Goal: Ask a question

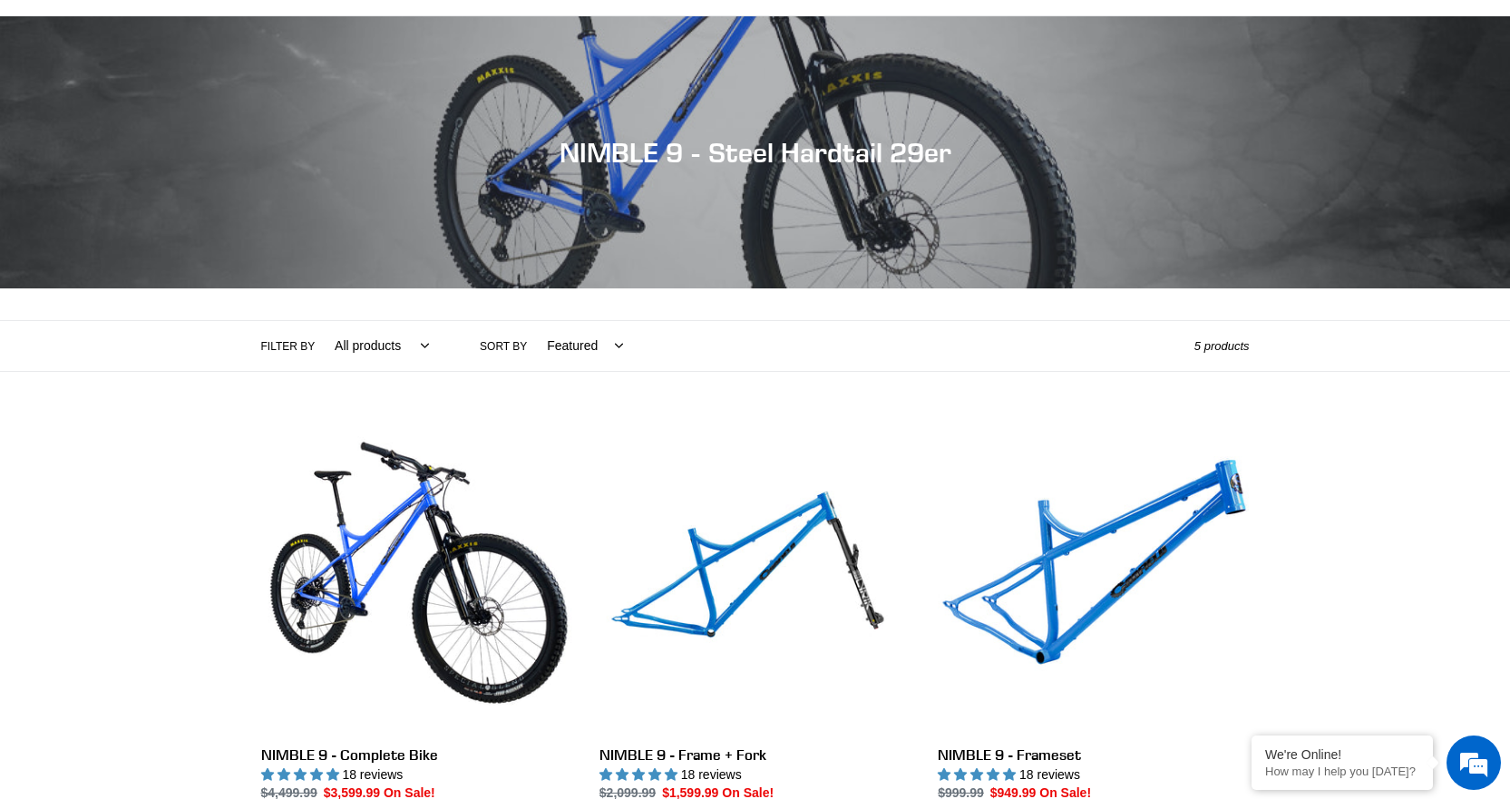
scroll to position [363, 0]
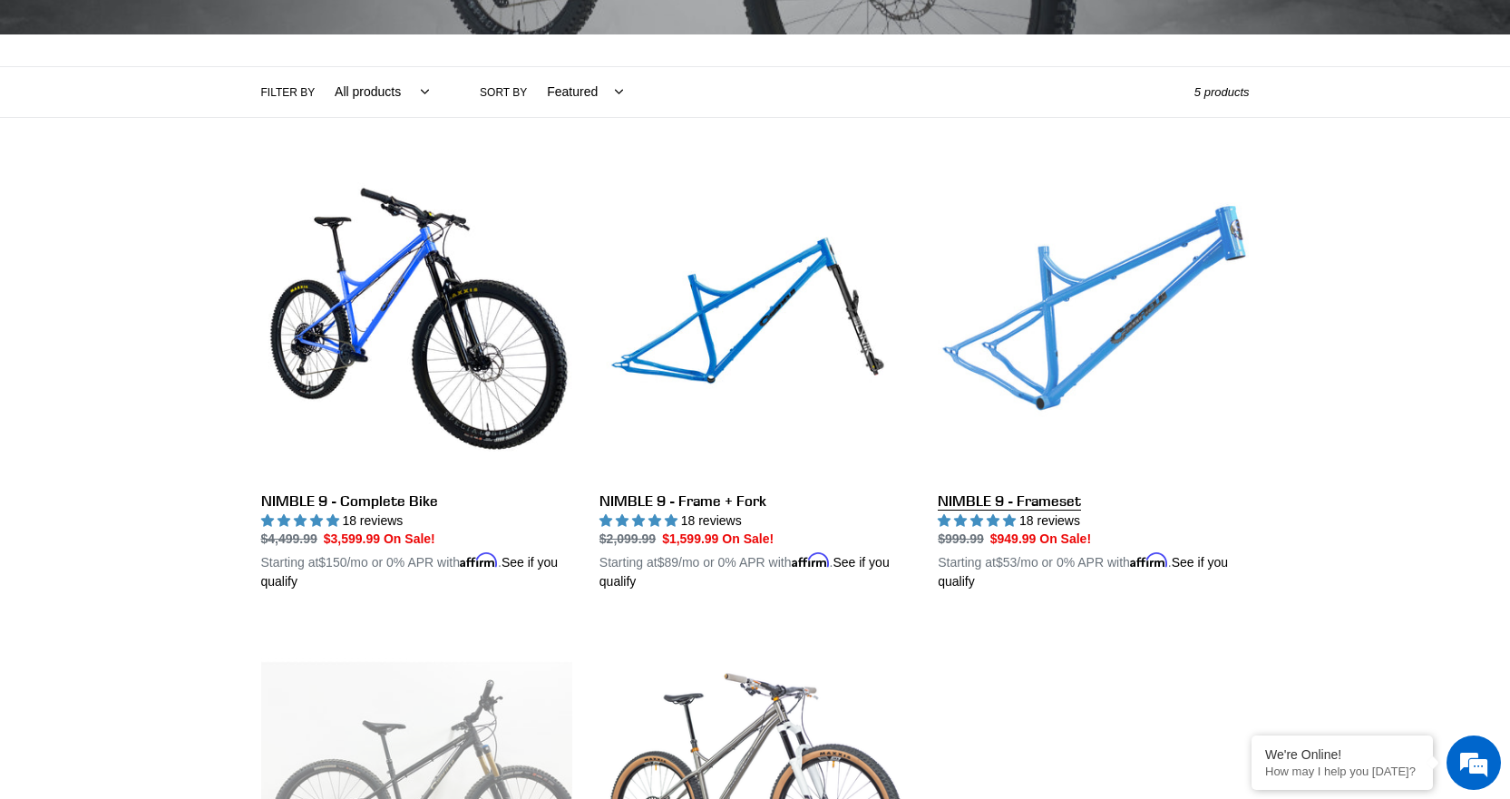
click at [1030, 504] on link "NIMBLE 9 - Frameset" at bounding box center [1093, 380] width 311 height 425
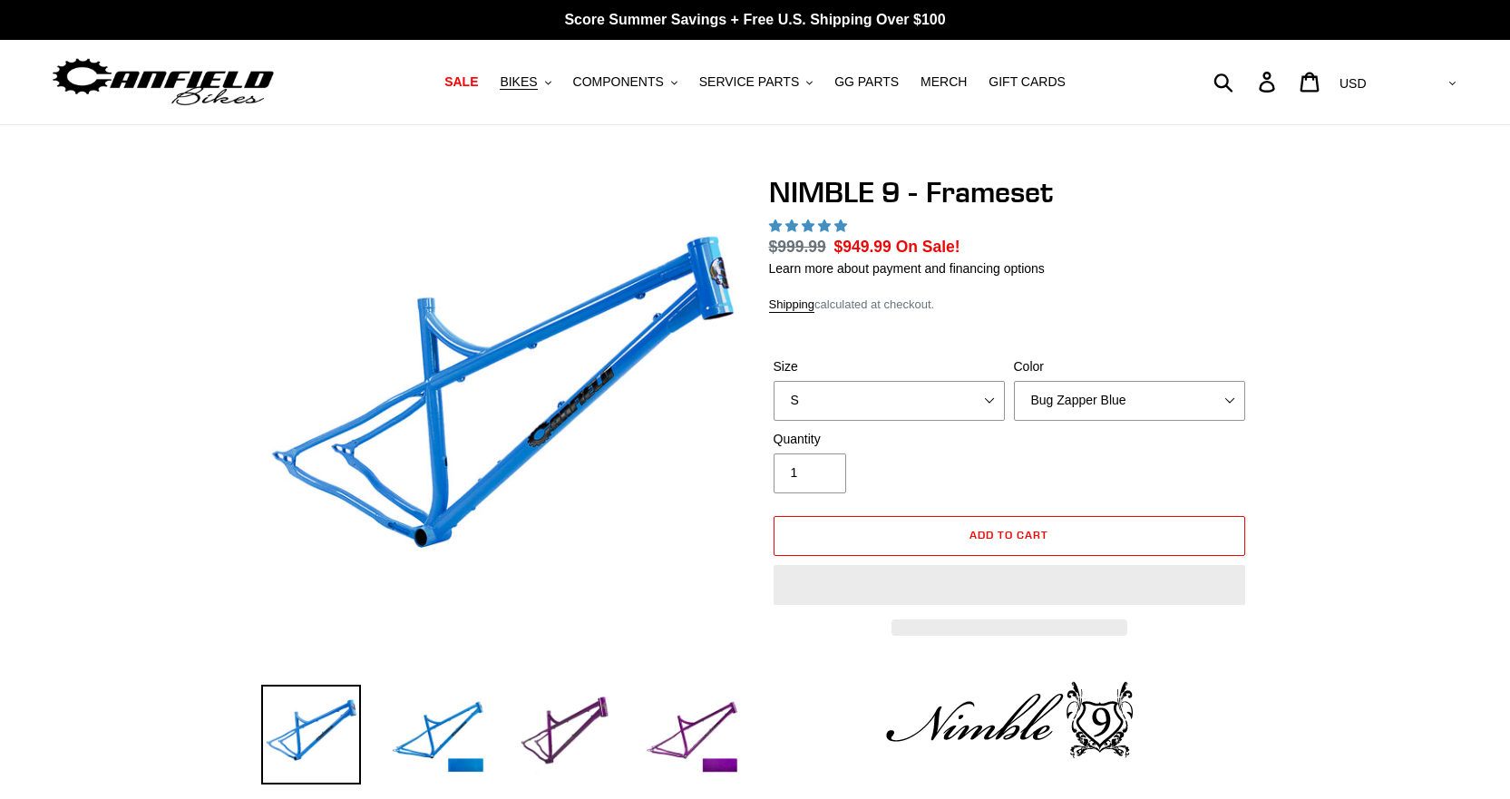
select select "highest-rating"
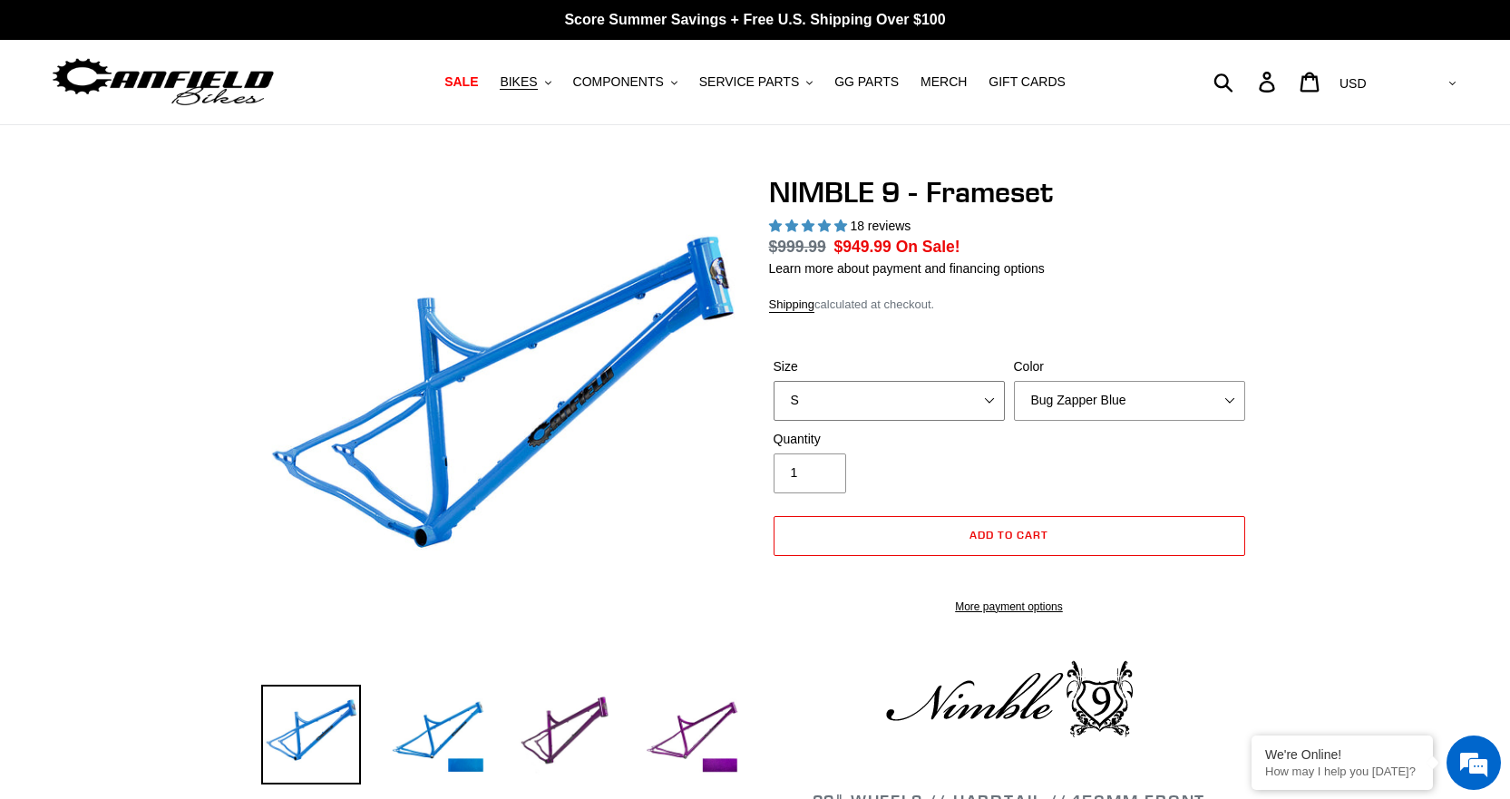
click at [982, 401] on select "S M L XL" at bounding box center [889, 401] width 231 height 40
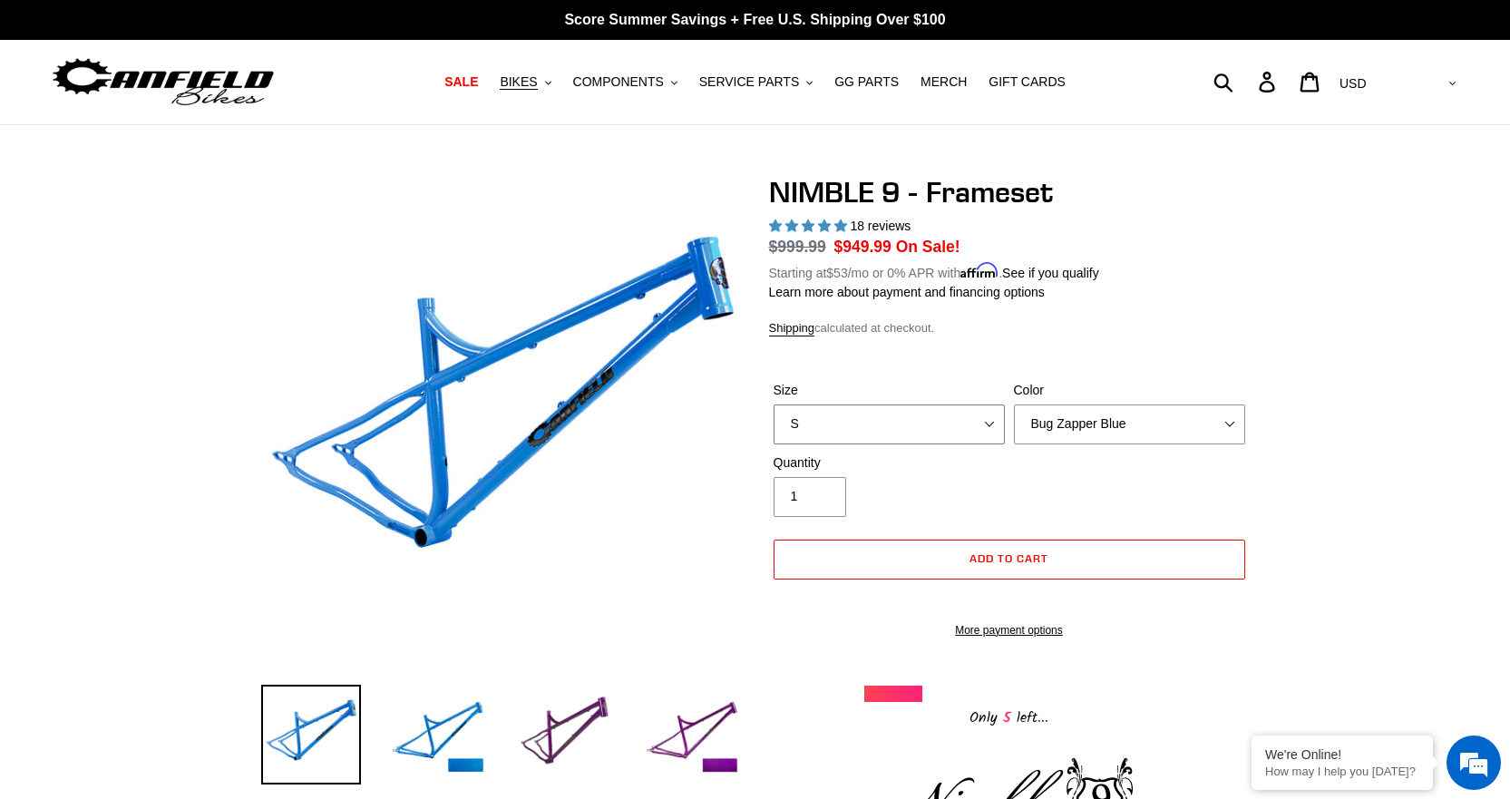
select select "M"
click at [774, 405] on select "S M L XL" at bounding box center [889, 425] width 231 height 40
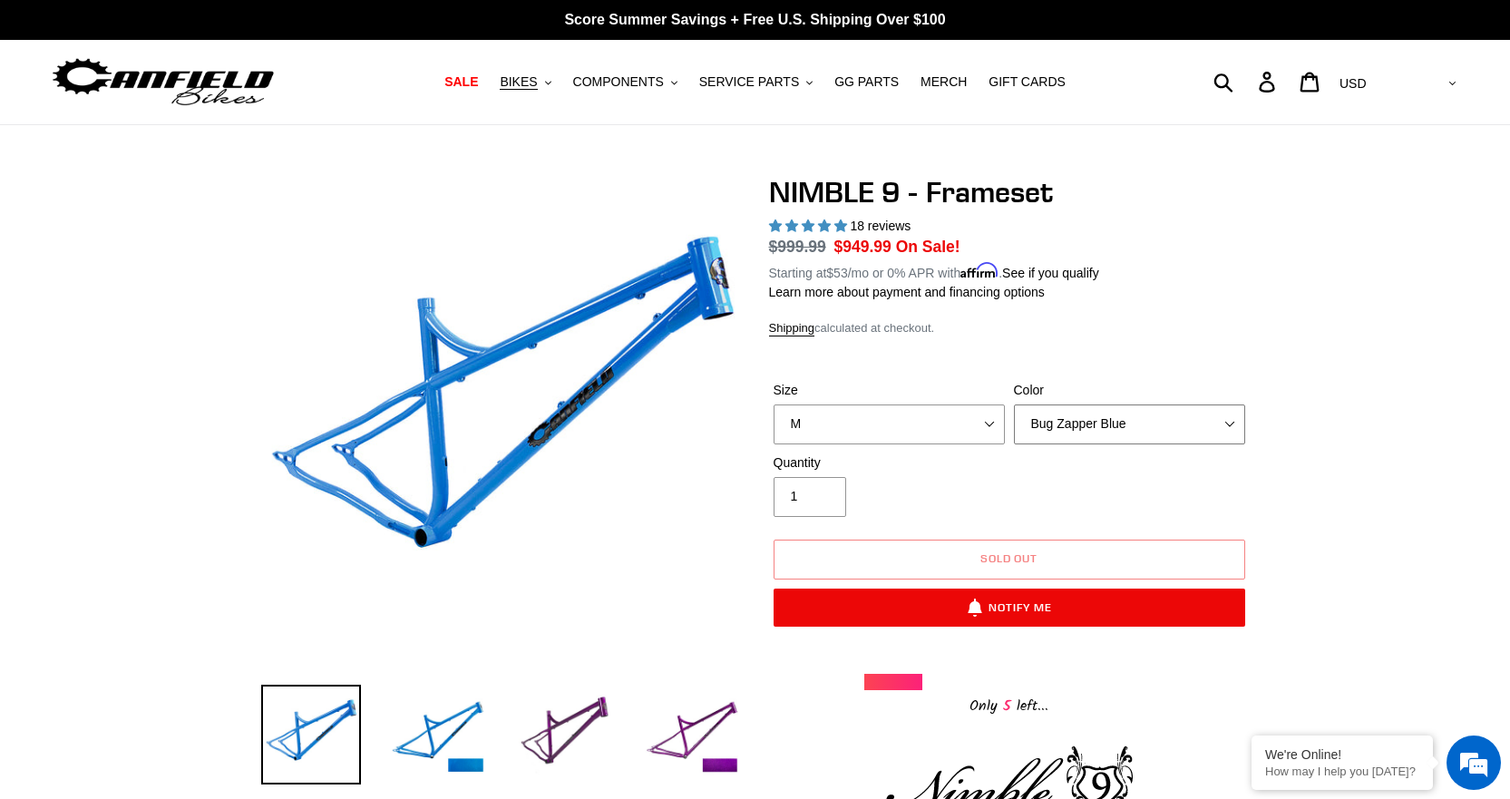
click at [1041, 420] on select "Bug Zapper Blue Purple Haze -Sold Out Galaxy Black" at bounding box center [1129, 425] width 231 height 40
click at [1014, 405] on select "Bug Zapper Blue Purple Haze -Sold Out Galaxy Black" at bounding box center [1129, 425] width 231 height 40
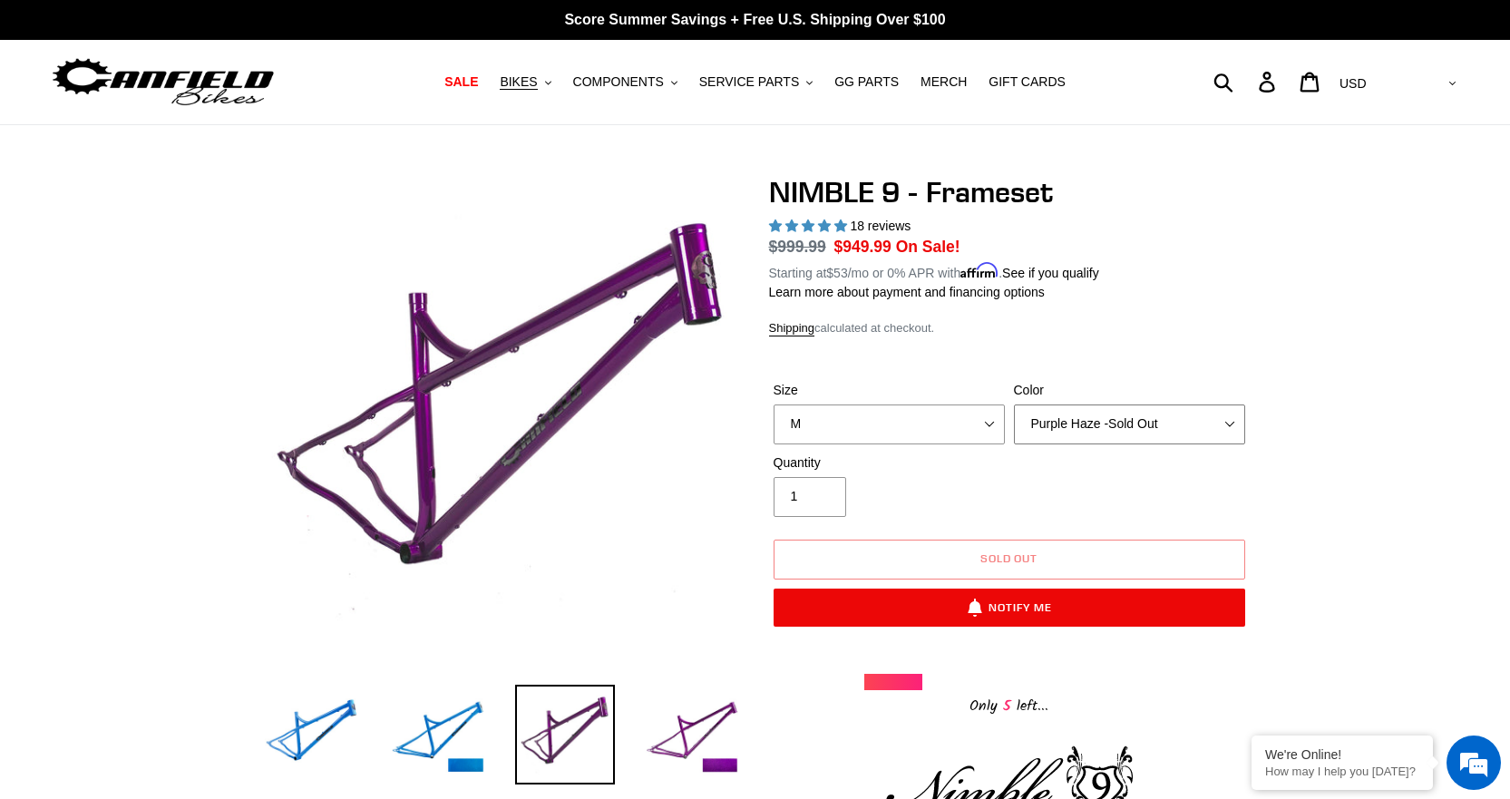
click at [1051, 430] on select "Bug Zapper Blue Purple Haze -Sold Out Galaxy Black" at bounding box center [1129, 425] width 231 height 40
click at [1014, 405] on select "Bug Zapper Blue Purple Haze -Sold Out Galaxy Black" at bounding box center [1129, 425] width 231 height 40
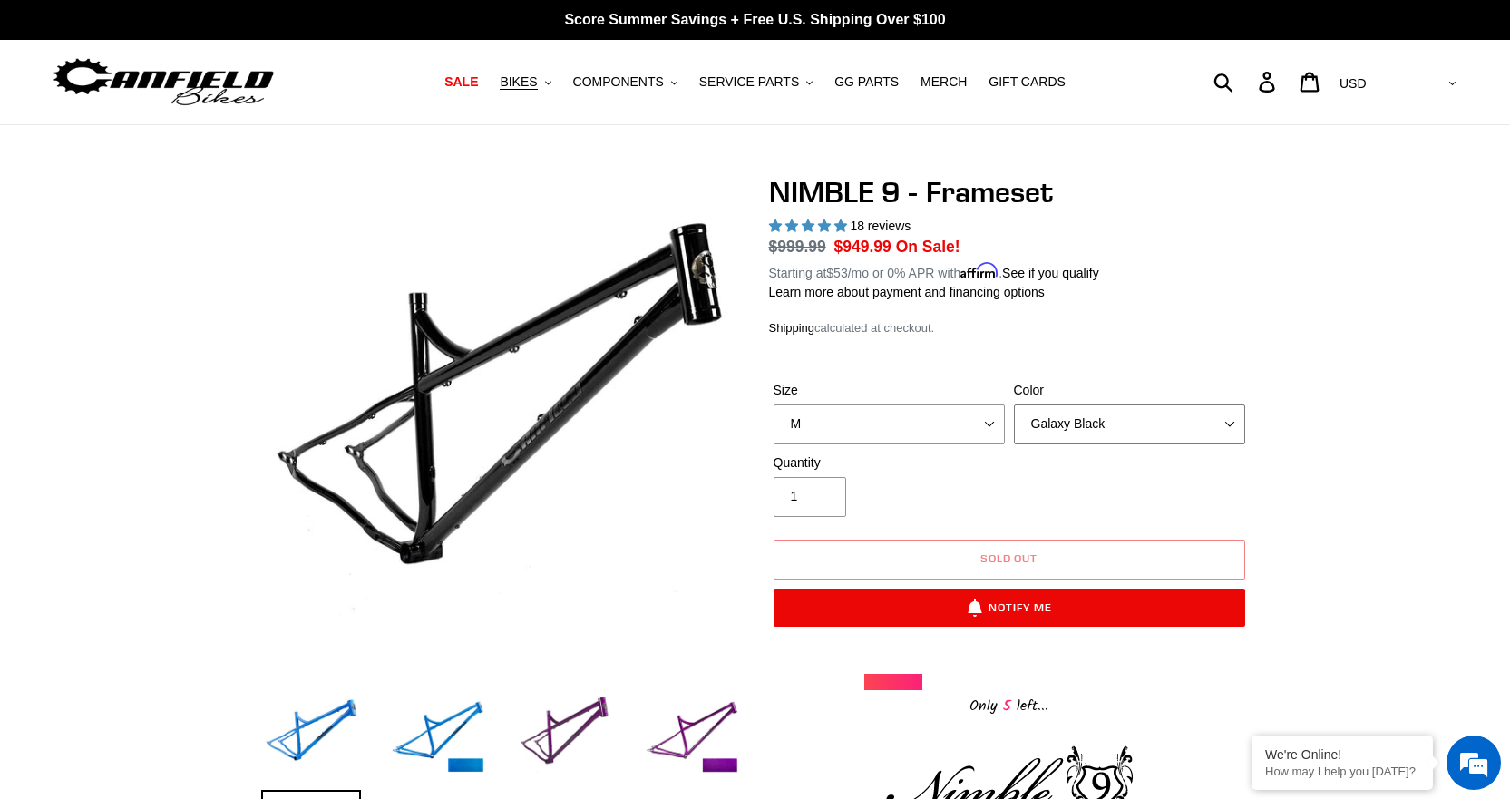
click at [1052, 418] on select "Bug Zapper Blue Purple Haze -Sold Out Galaxy Black" at bounding box center [1129, 425] width 231 height 40
select select "Purple Haze -Sold Out"
click at [1014, 405] on select "Bug Zapper Blue Purple Haze -Sold Out Galaxy Black" at bounding box center [1129, 425] width 231 height 40
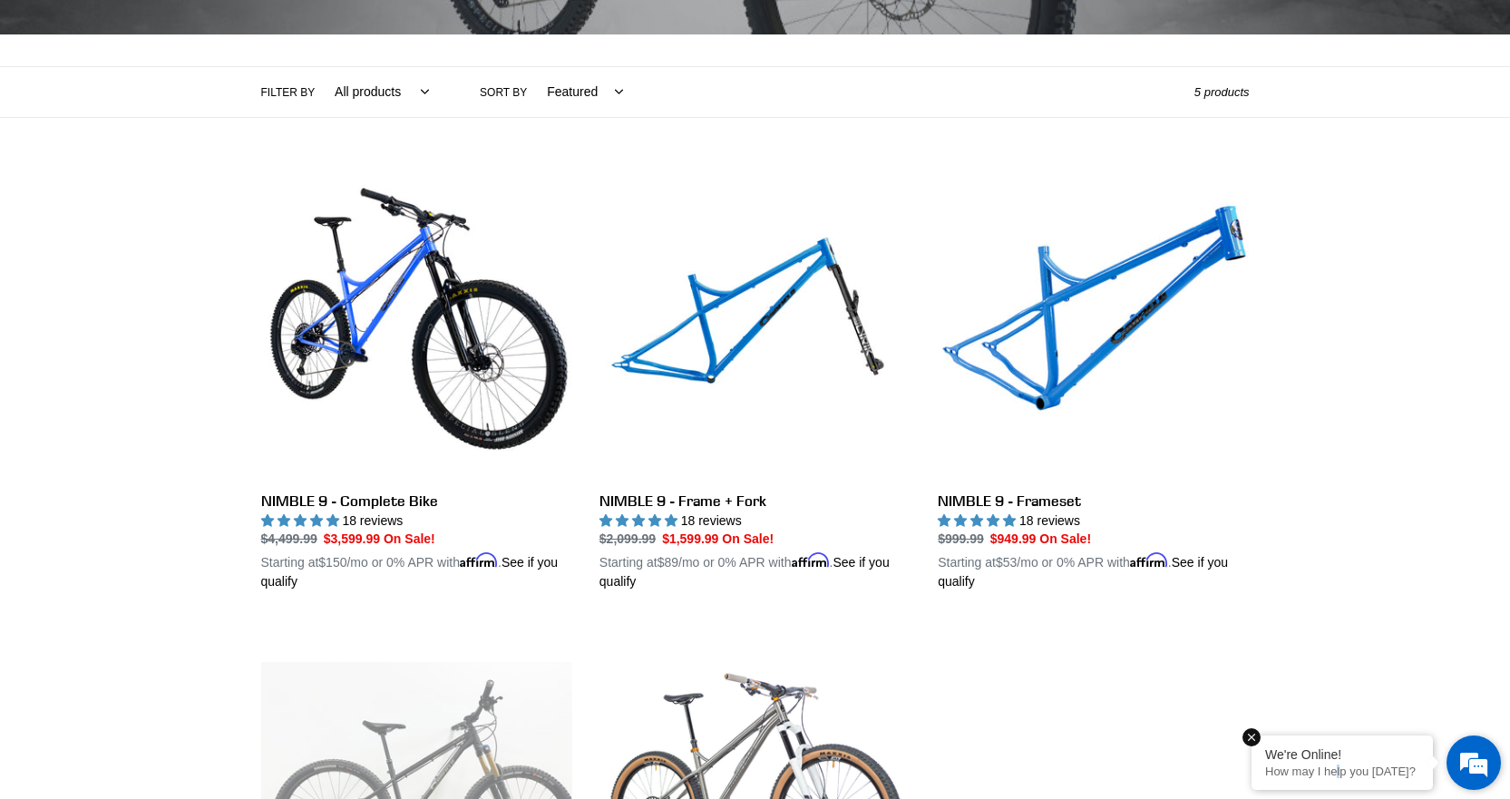
click at [1340, 773] on p "How may I help you [DATE]?" at bounding box center [1342, 772] width 154 height 14
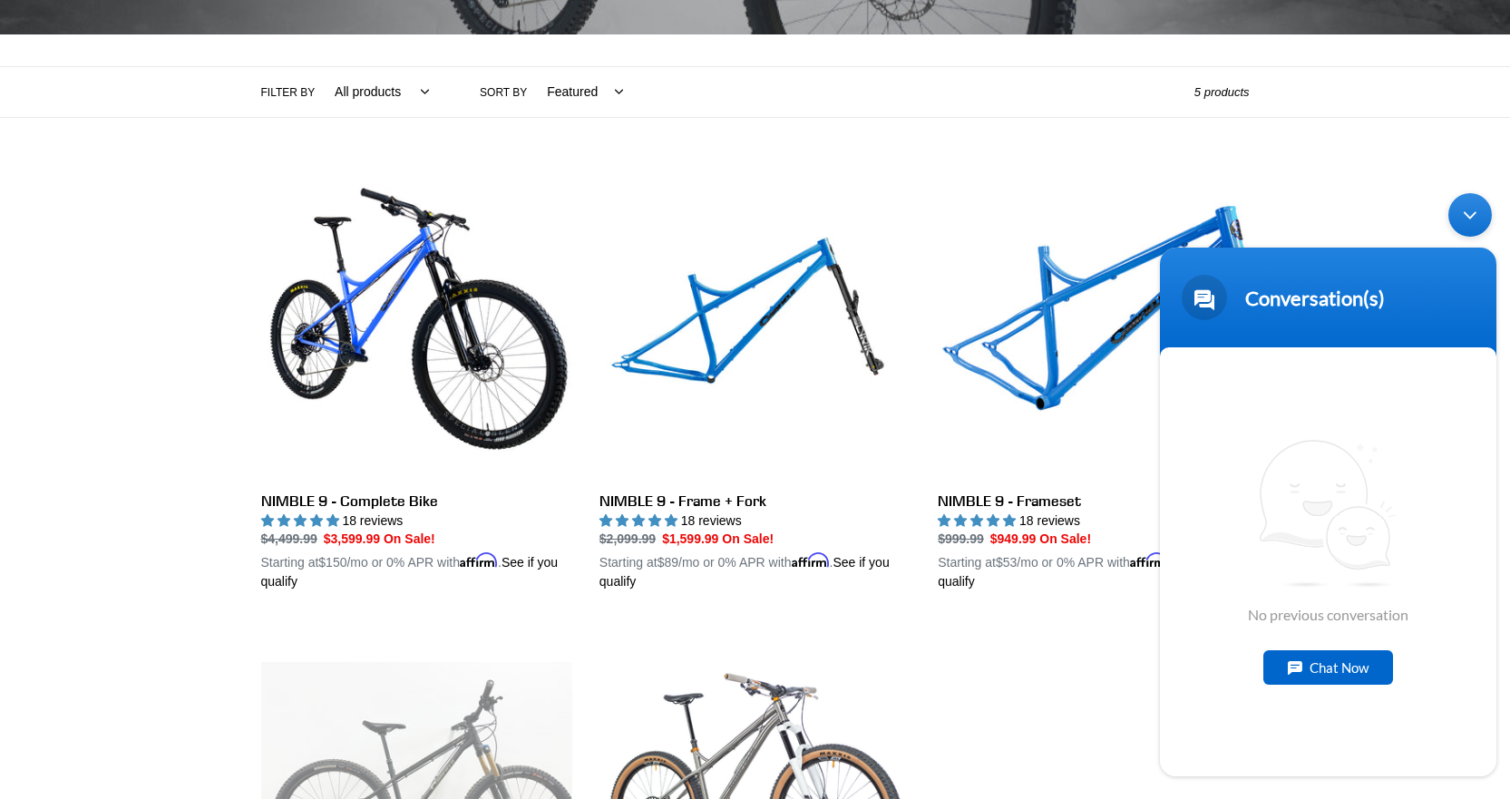
click at [1255, 529] on span "No previous conversation" at bounding box center [1328, 531] width 161 height 184
click at [1329, 663] on div "Chat Now" at bounding box center [1329, 667] width 130 height 34
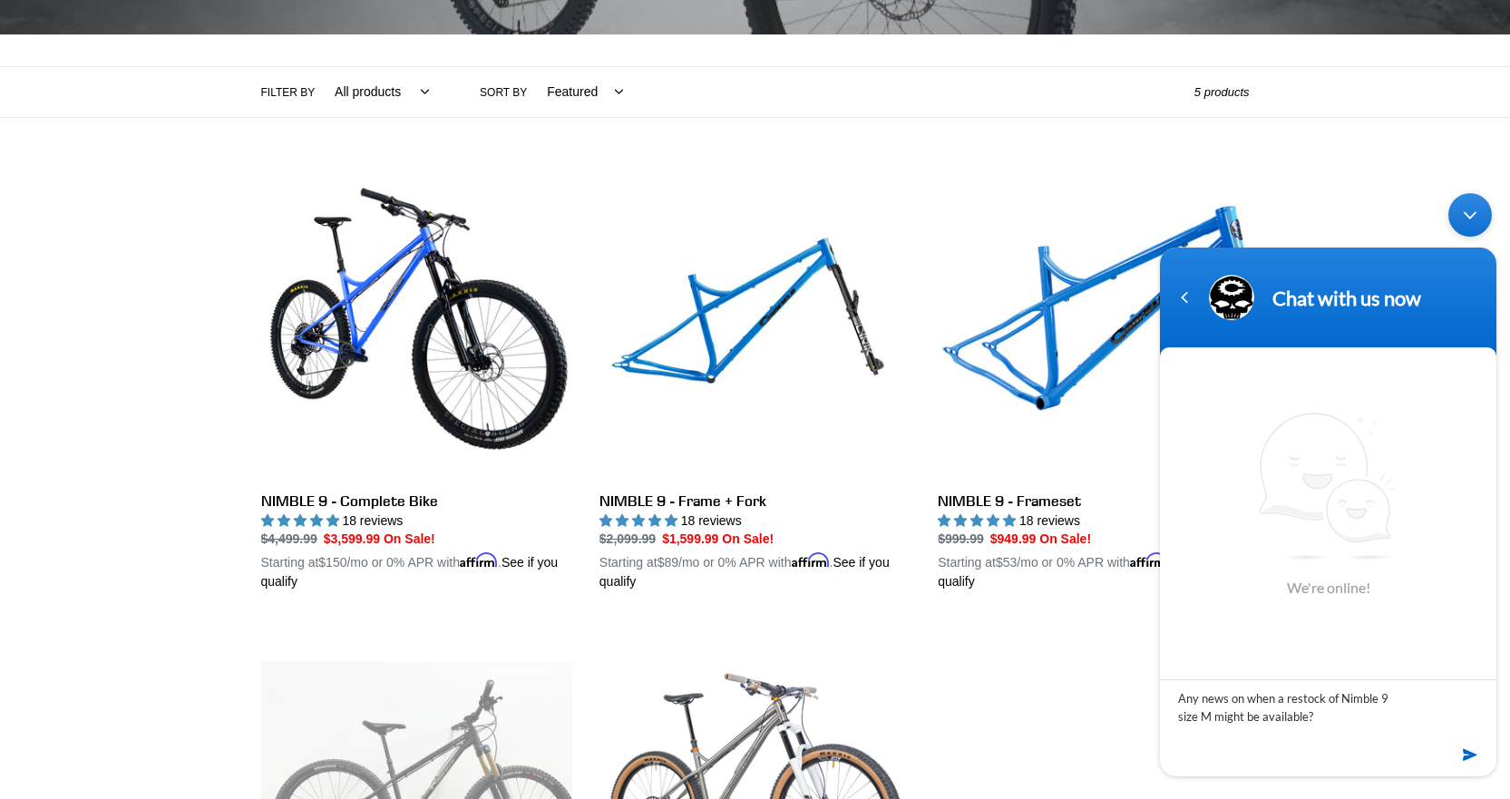
click at [1333, 697] on textarea "Any news on when a restock of Nimble 9 size M might be available?" at bounding box center [1328, 710] width 337 height 63
type textarea "Any news on when a restock of the Nimble 9 size M might be available?"
click at [1468, 760] on em at bounding box center [1471, 755] width 17 height 24
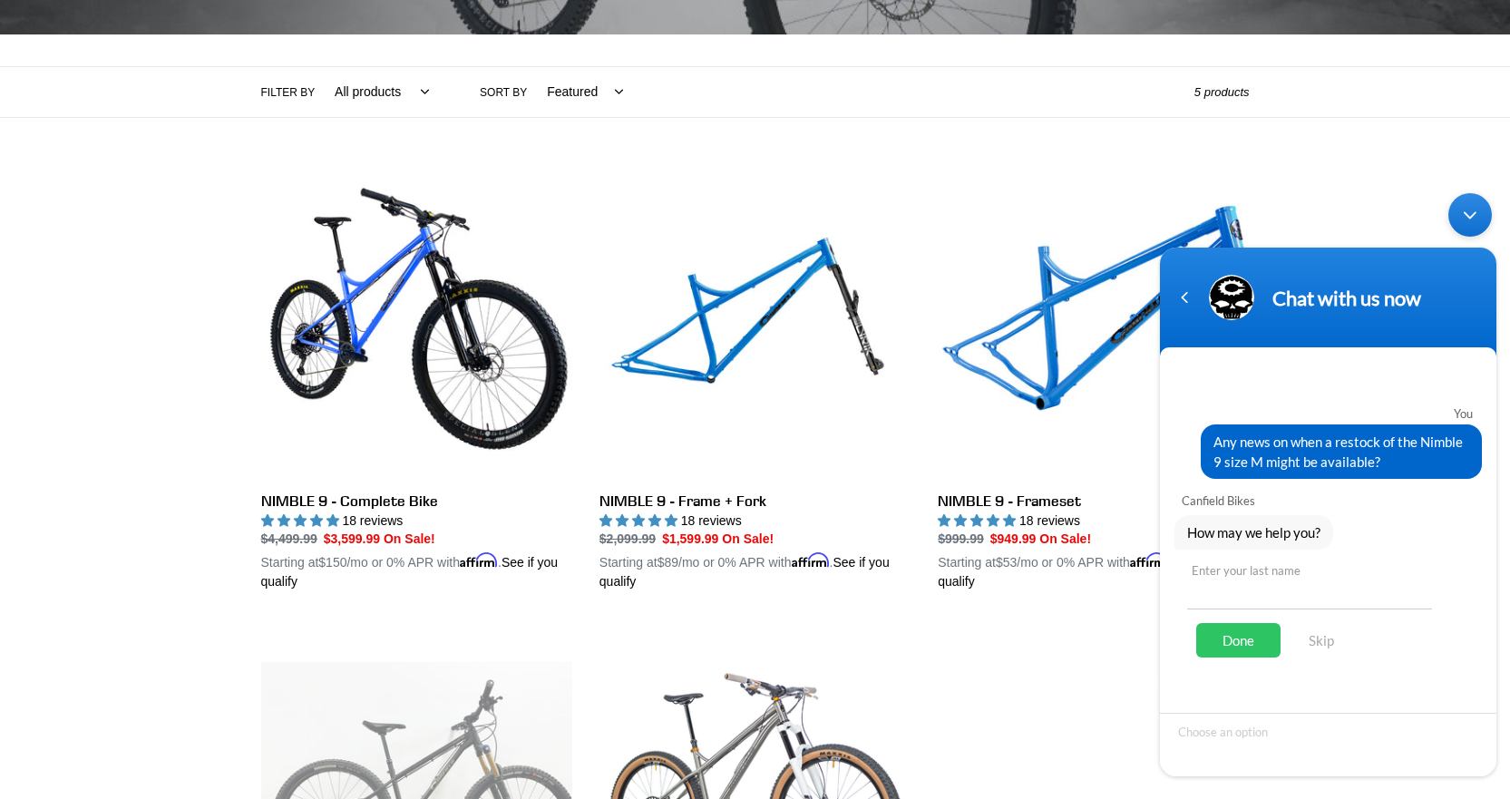
click at [1237, 594] on input "text" at bounding box center [1309, 588] width 245 height 44
click at [1470, 212] on div "Minimize live chat window" at bounding box center [1471, 215] width 44 height 44
